Goal: Subscribe to service/newsletter

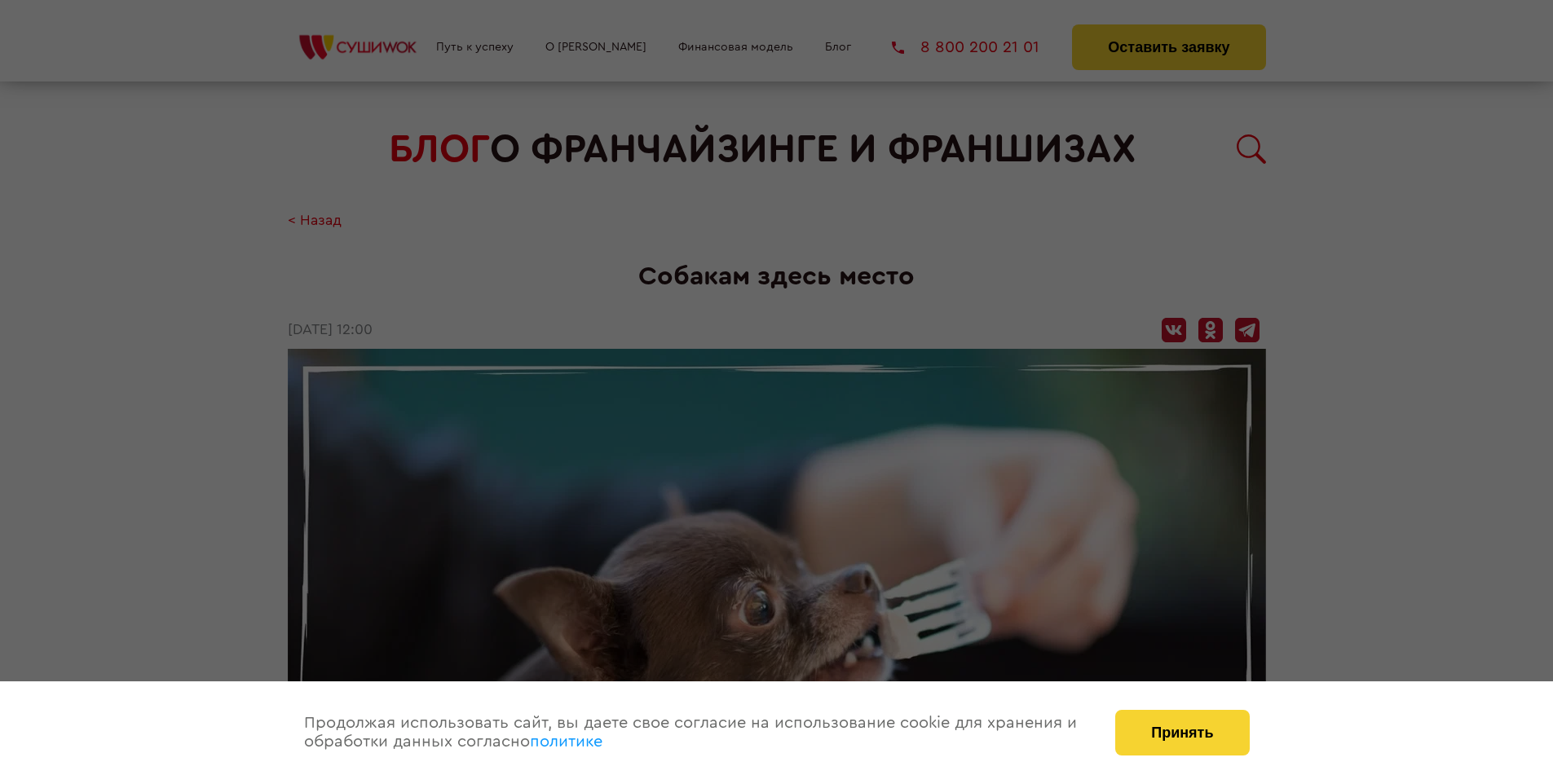
scroll to position [2413, 0]
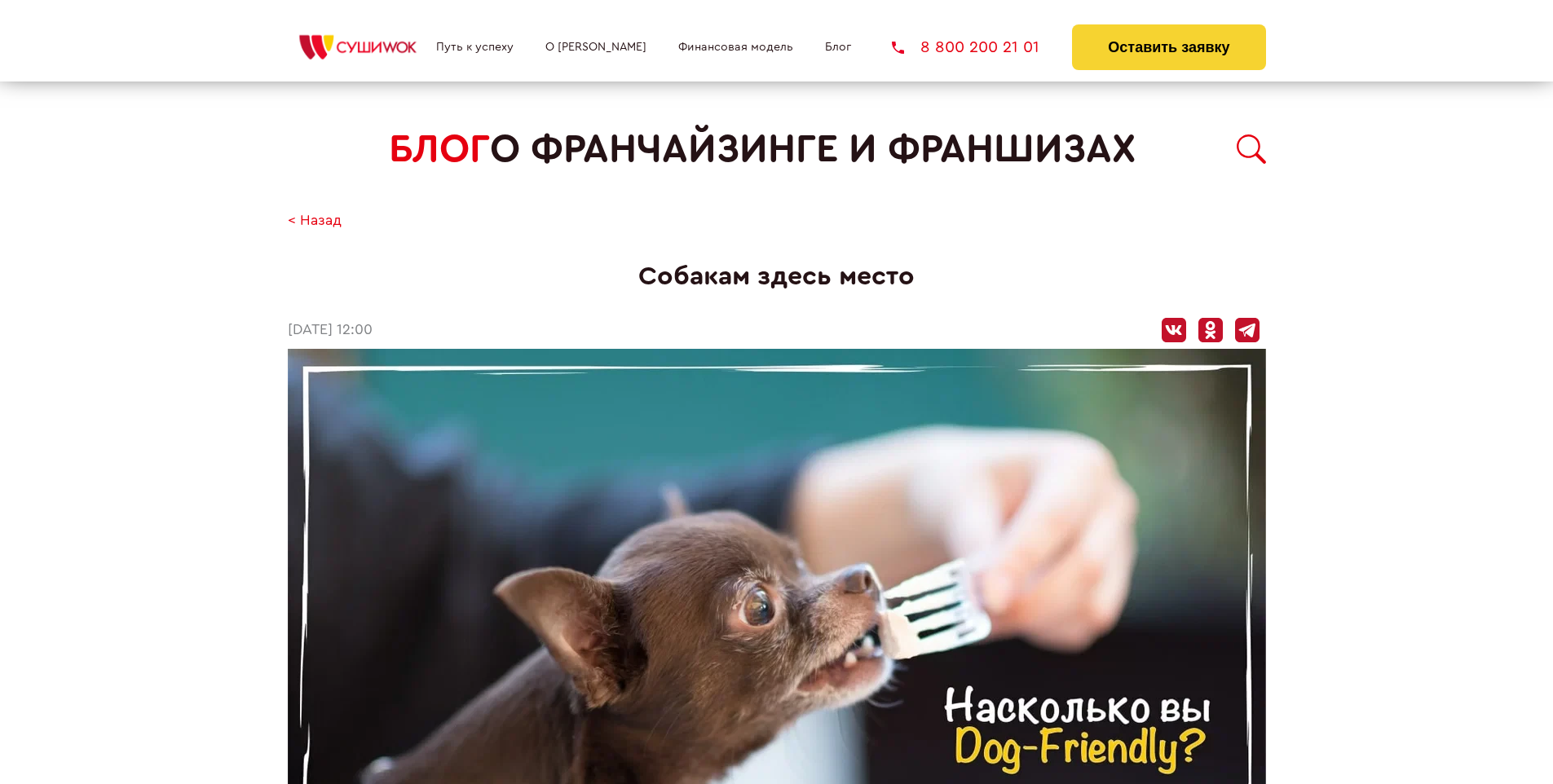
scroll to position [2413, 0]
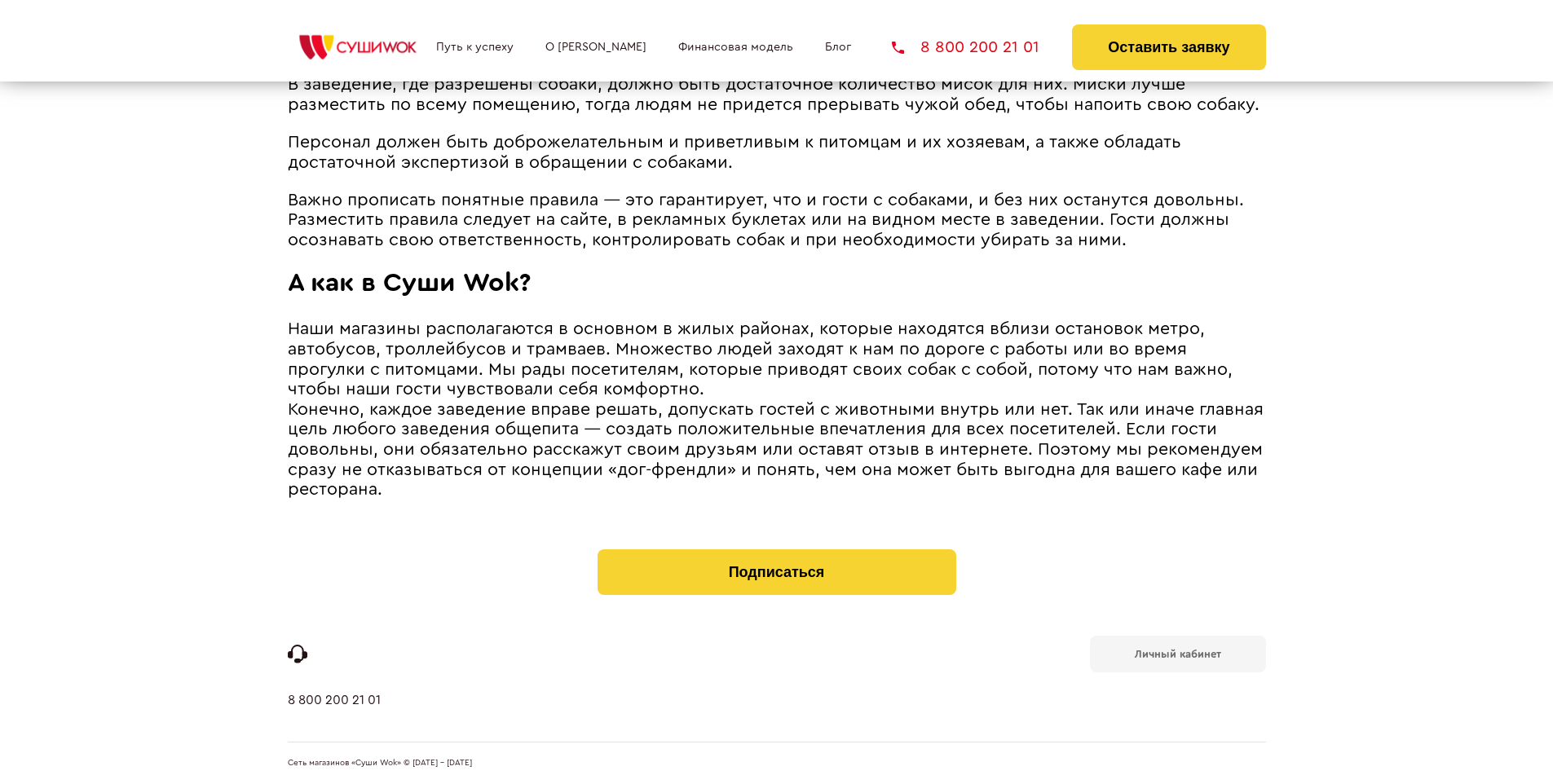
click at [1177, 652] on b "Личный кабинет" at bounding box center [1177, 655] width 87 height 11
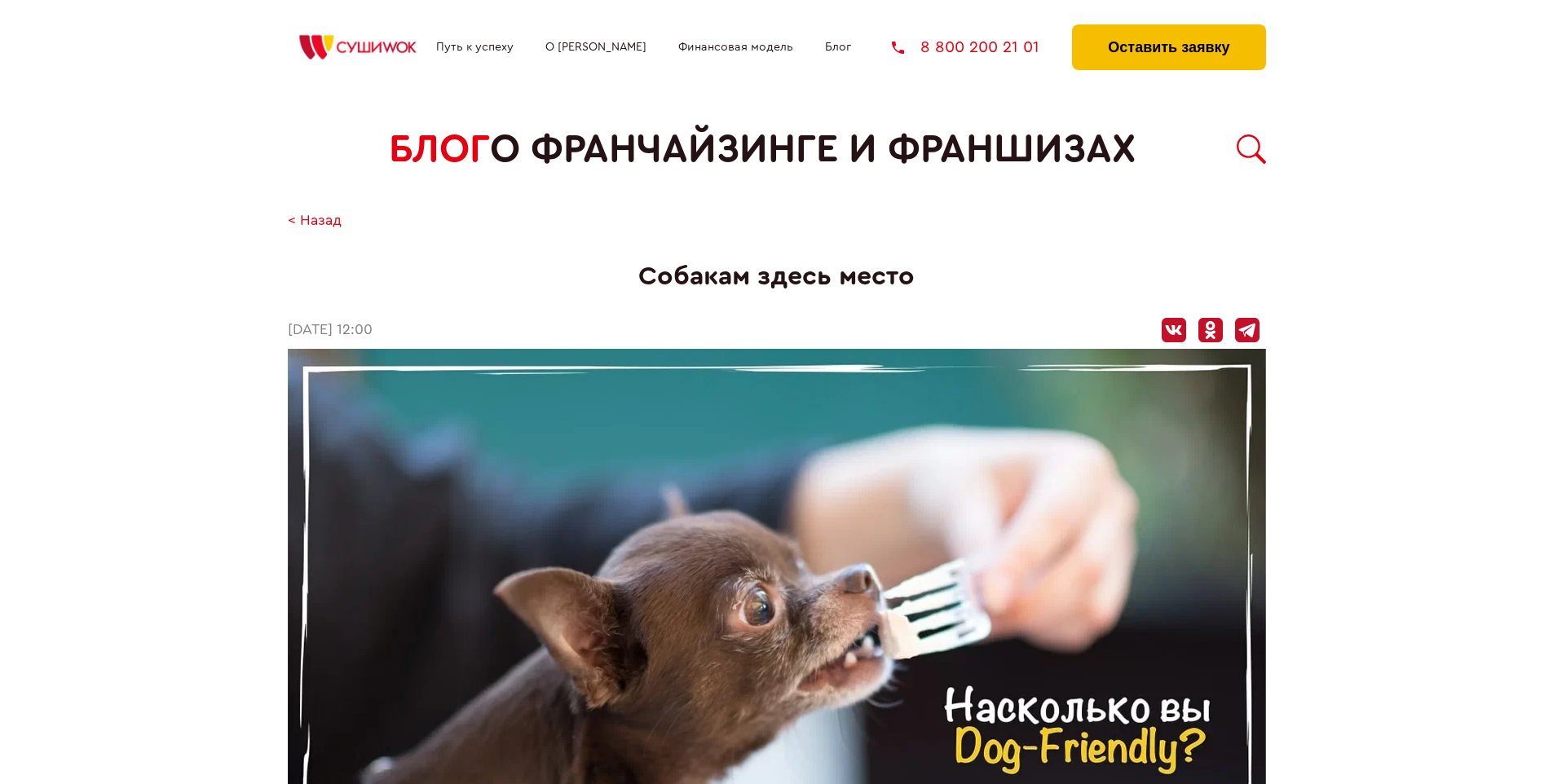
click at [1169, 29] on button "Оставить заявку" at bounding box center [1169, 46] width 194 height 45
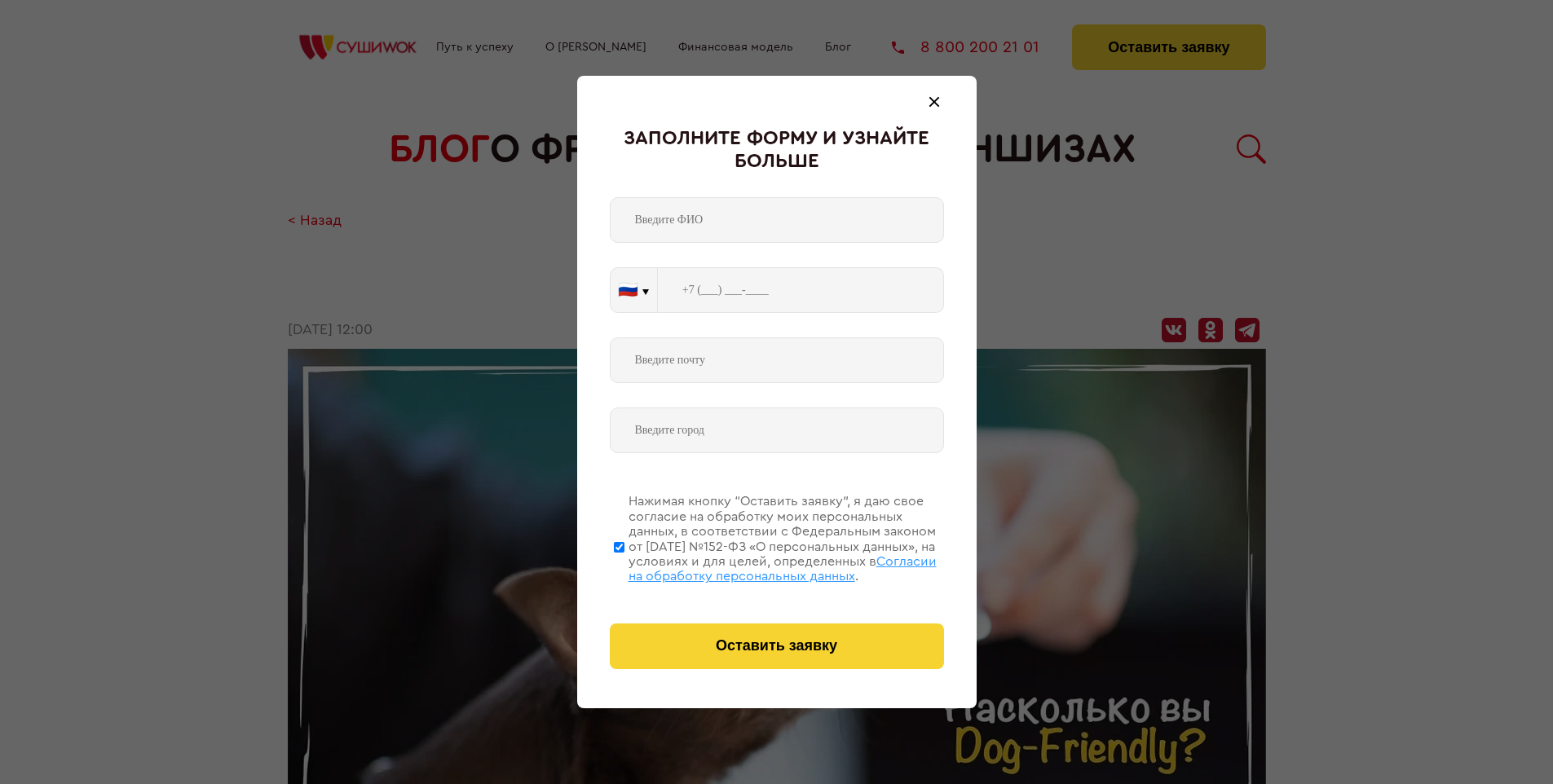
click at [756, 566] on span "Согласии на обработку персональных данных" at bounding box center [783, 568] width 309 height 28
click at [624, 566] on input "Нажимая кнопку “Оставить заявку”, я даю свое согласие на обработку моих персона…" at bounding box center [619, 547] width 11 height 130
checkbox input "false"
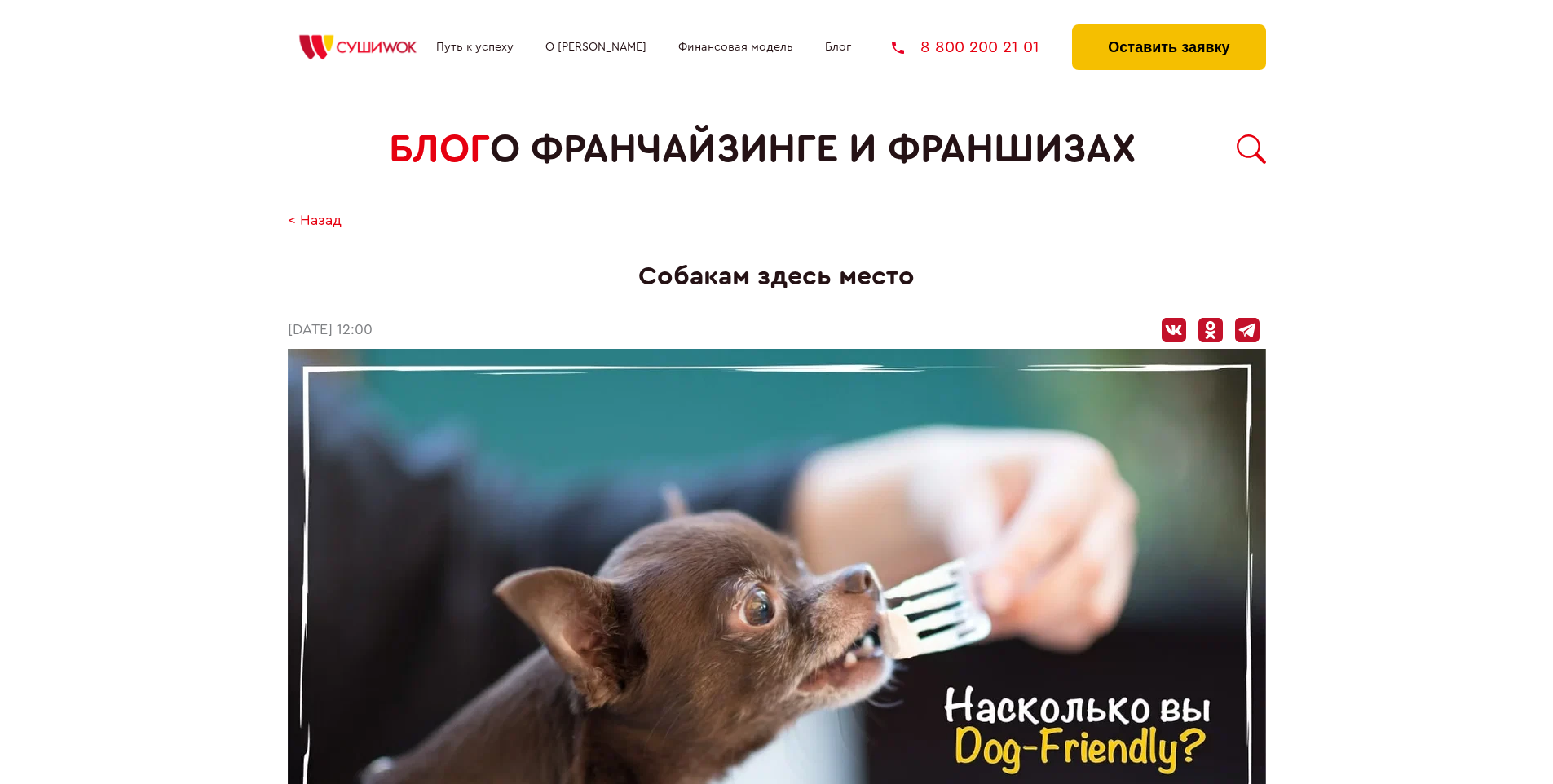
click at [1169, 29] on button "Оставить заявку" at bounding box center [1169, 46] width 194 height 45
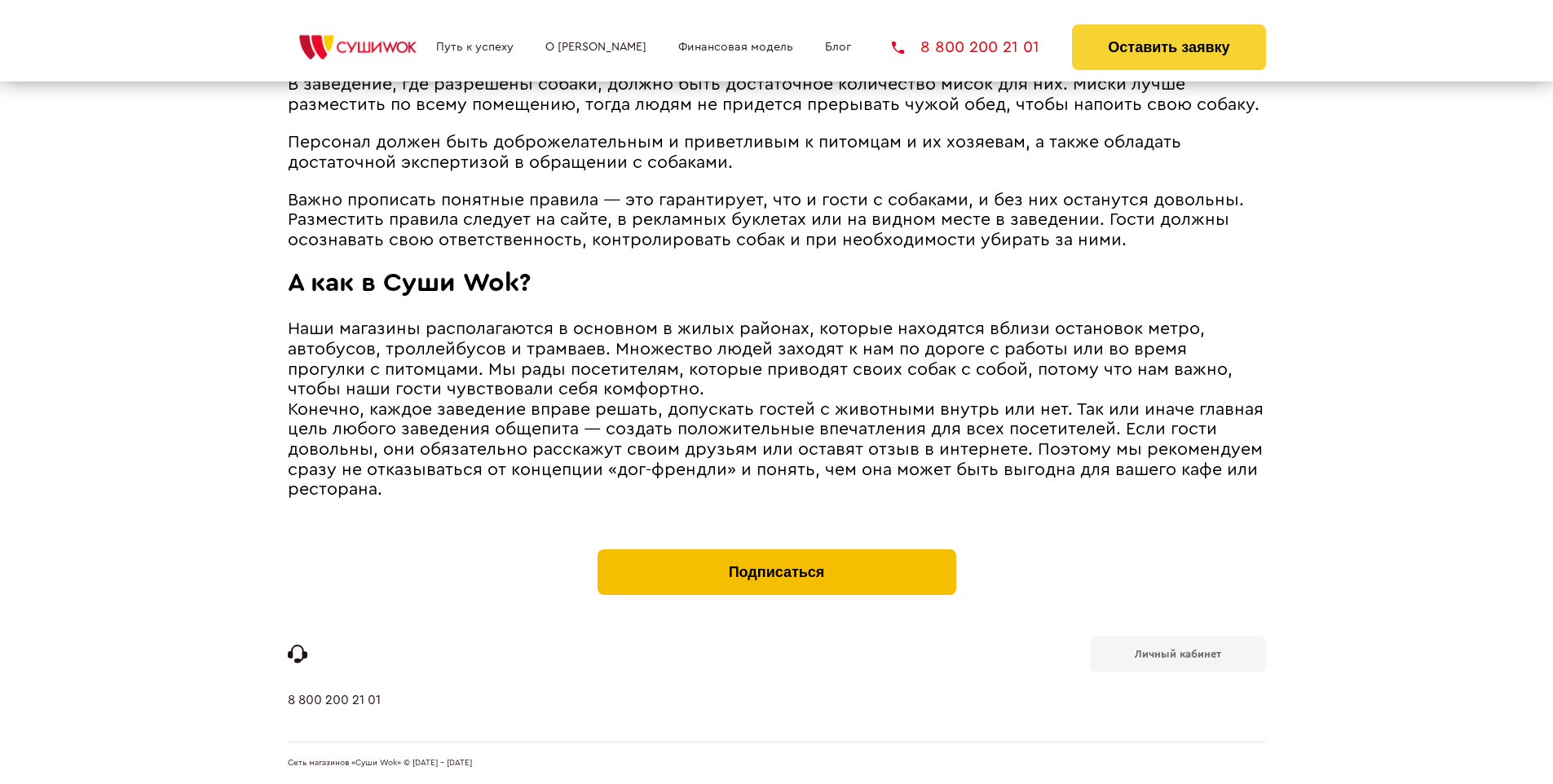
click at [776, 553] on button "Подписаться" at bounding box center [777, 572] width 359 height 45
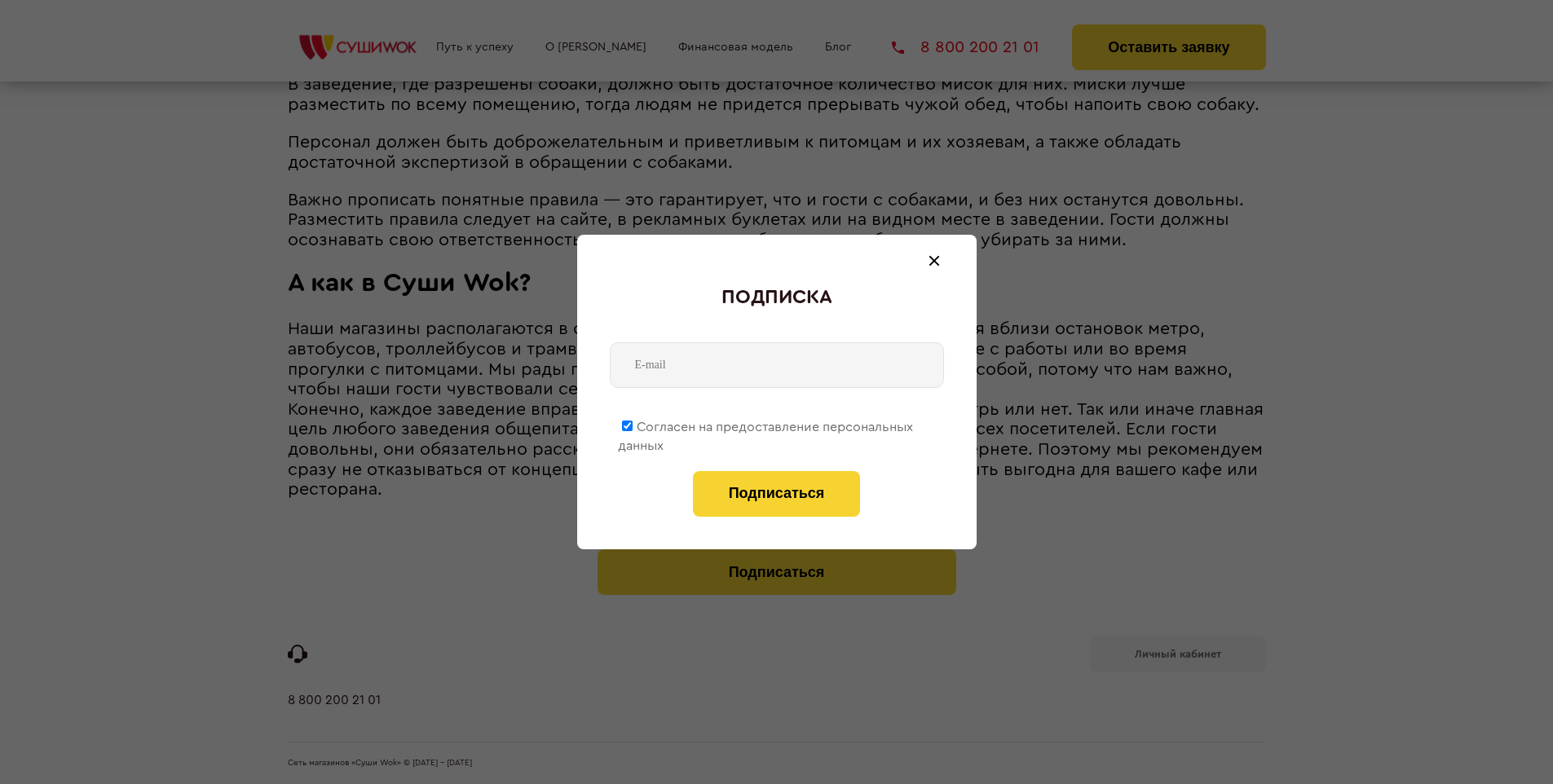
click at [766, 424] on span "Согласен на предоставление персональных данных" at bounding box center [765, 437] width 295 height 32
click at [632, 424] on input "Согласен на предоставление персональных данных" at bounding box center [627, 426] width 11 height 11
checkbox input "false"
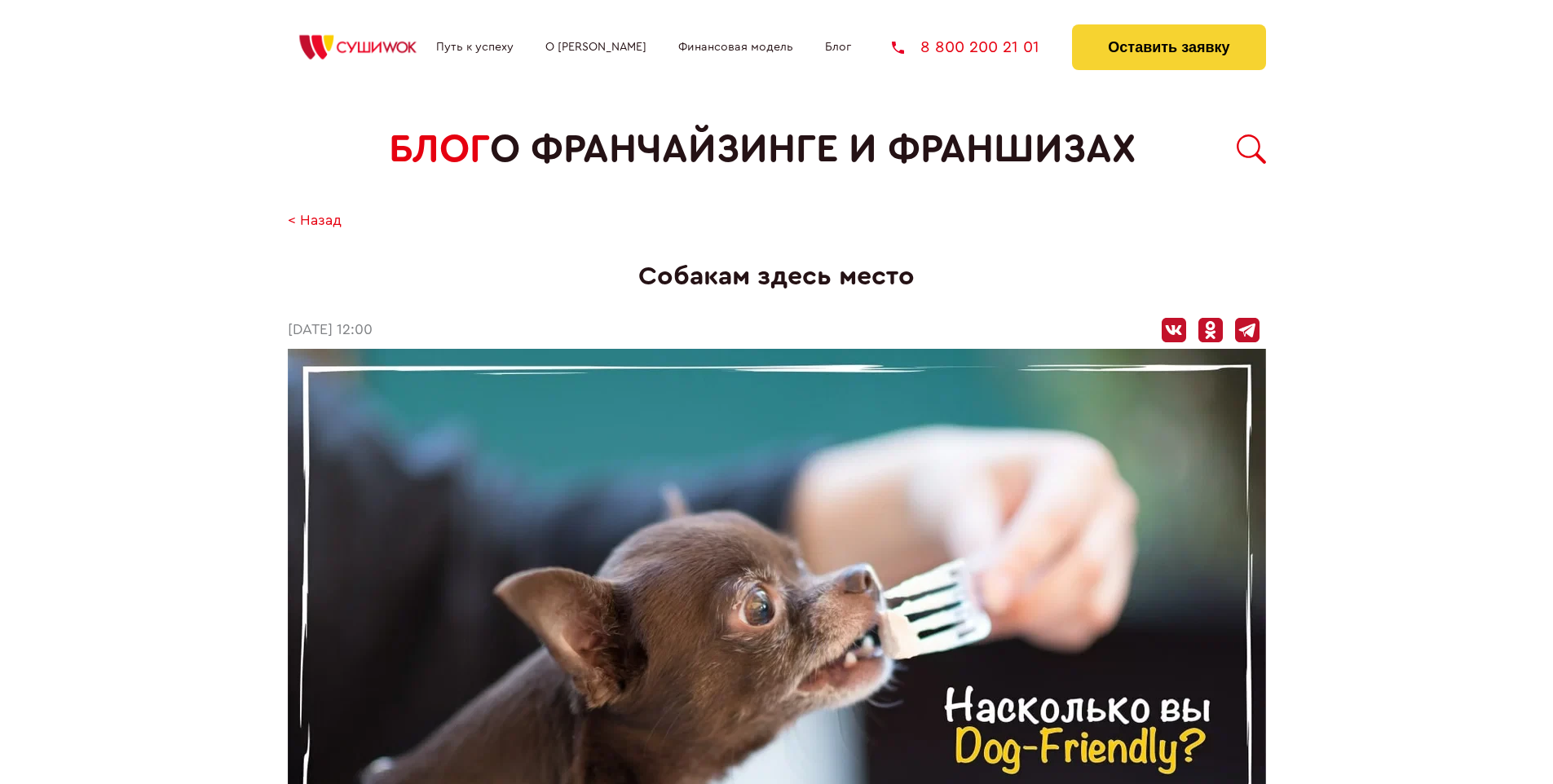
scroll to position [2413, 0]
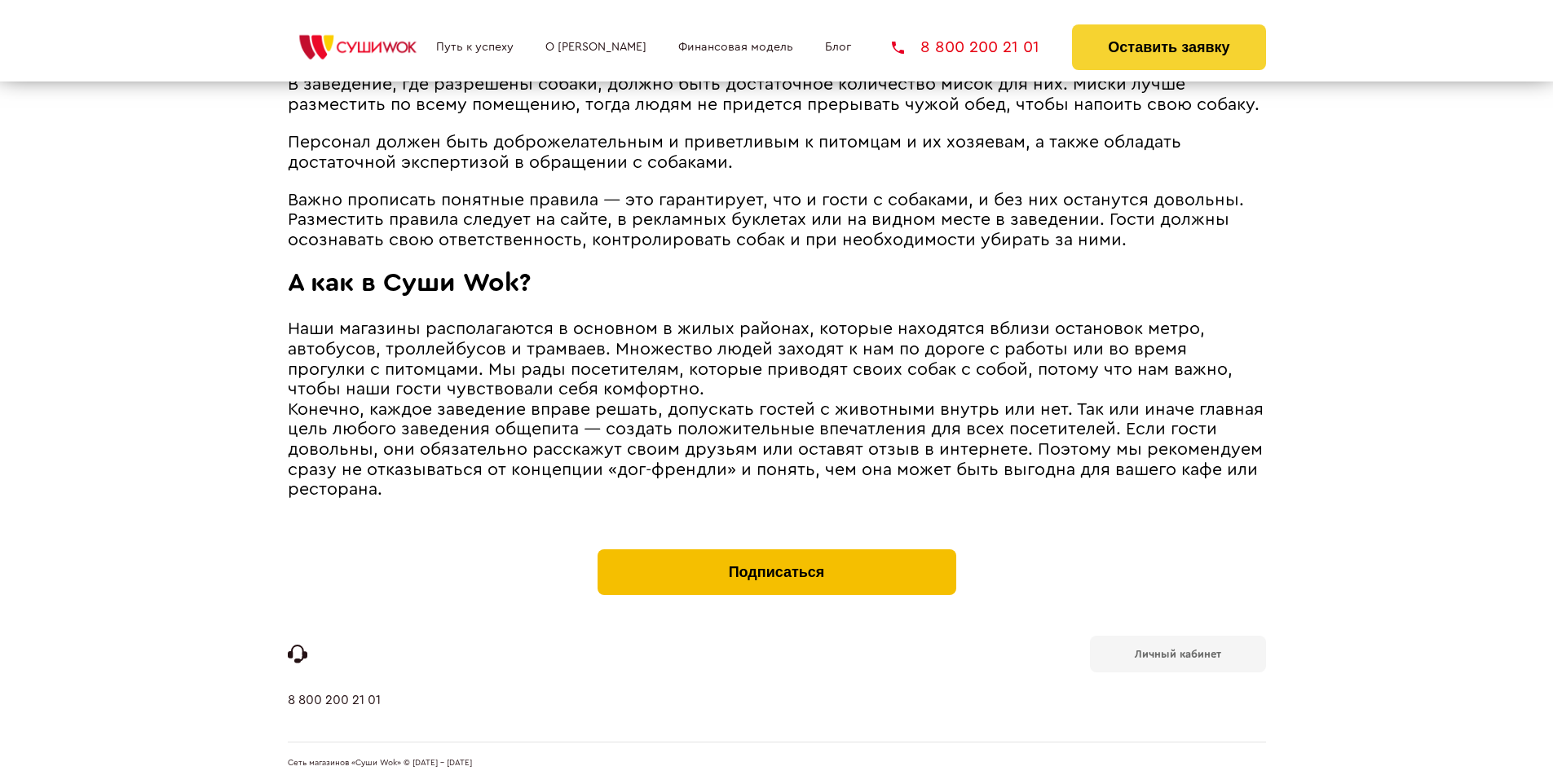
click at [776, 553] on button "Подписаться" at bounding box center [777, 572] width 359 height 45
